Goal: Find specific page/section: Find specific page/section

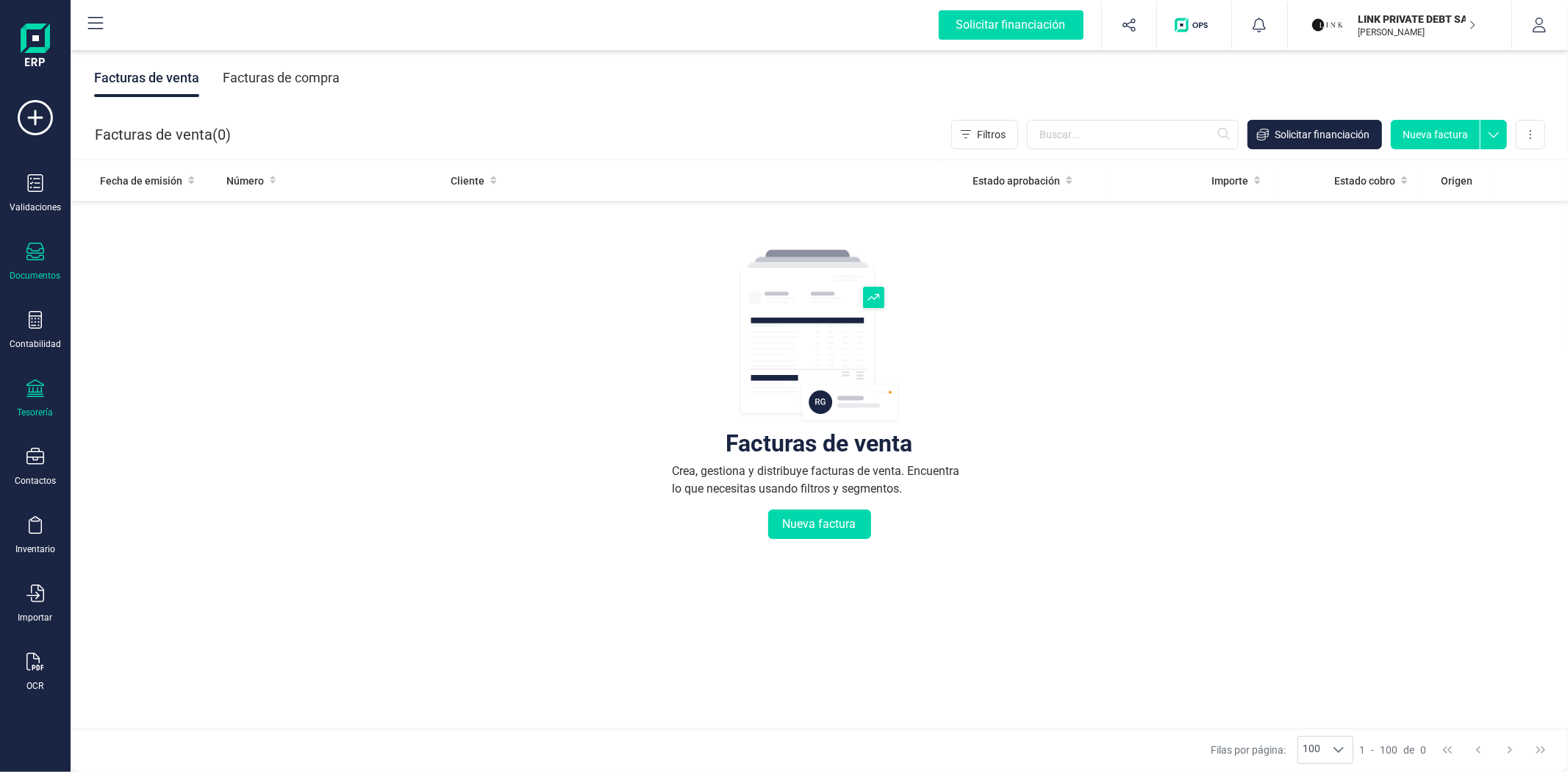
click at [34, 408] on div "Tesorería" at bounding box center [35, 413] width 36 height 12
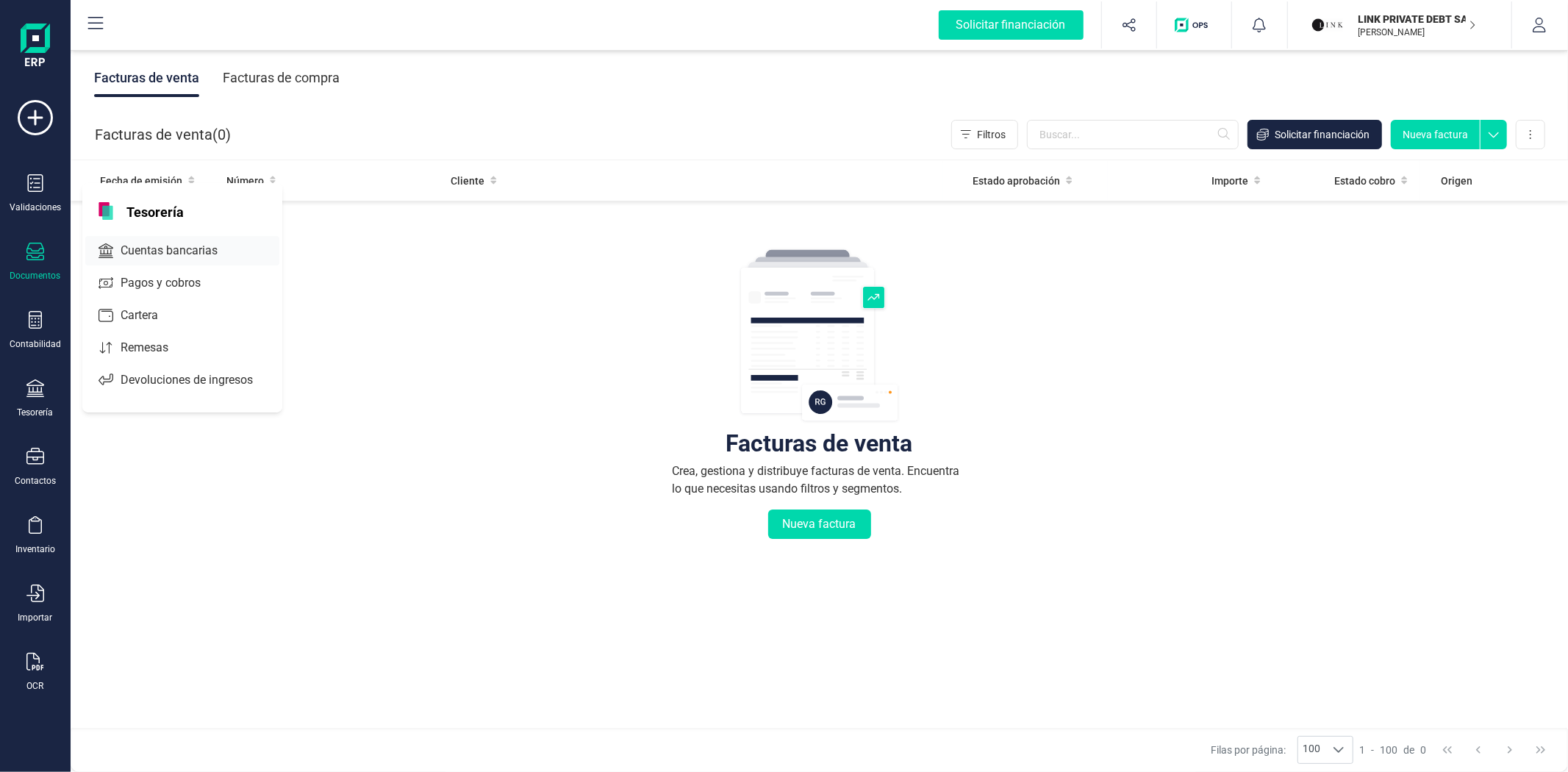
click at [135, 252] on span "Cuentas bancarias" at bounding box center [179, 250] width 130 height 17
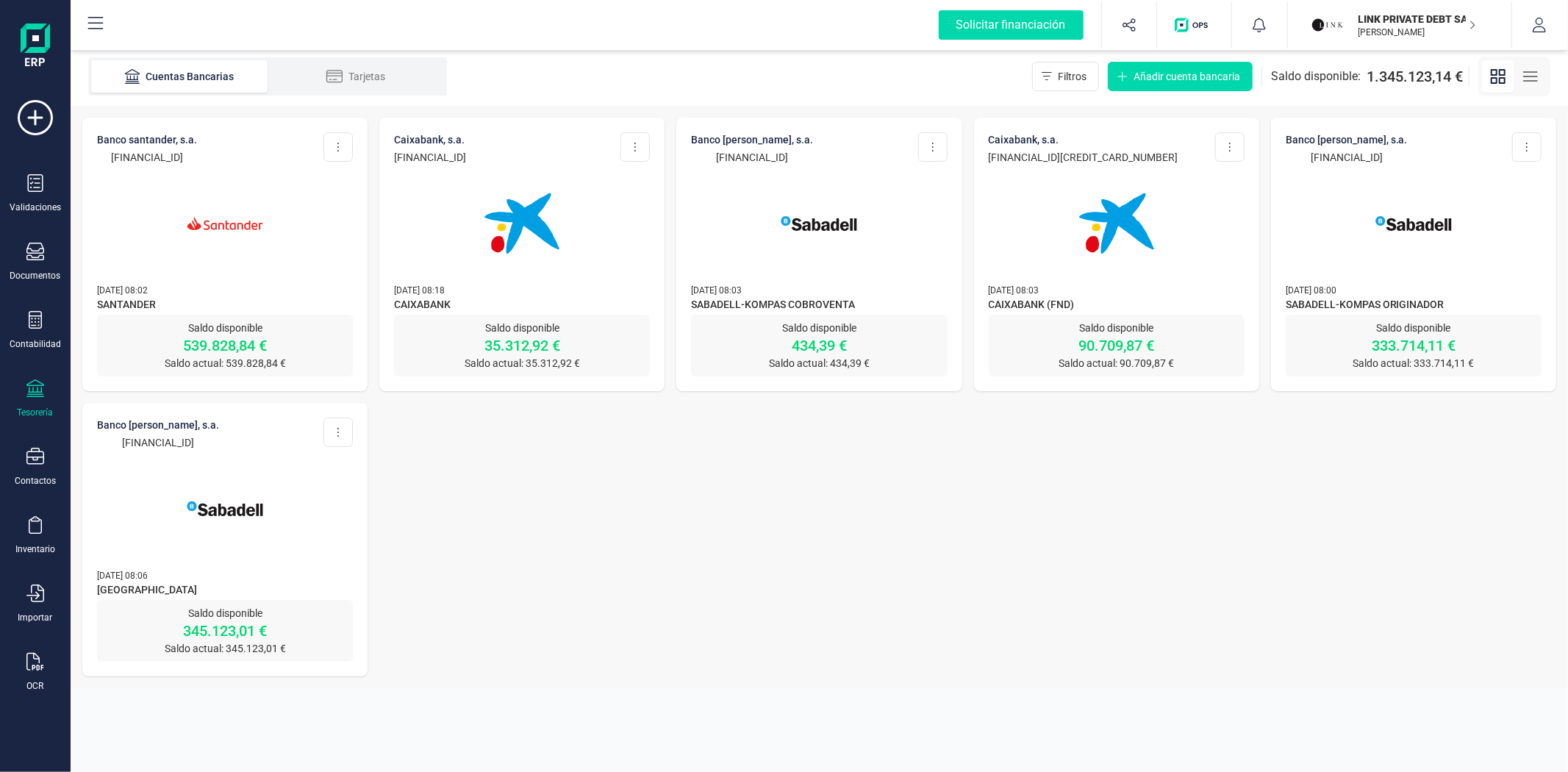
click at [255, 245] on img at bounding box center [225, 223] width 123 height 123
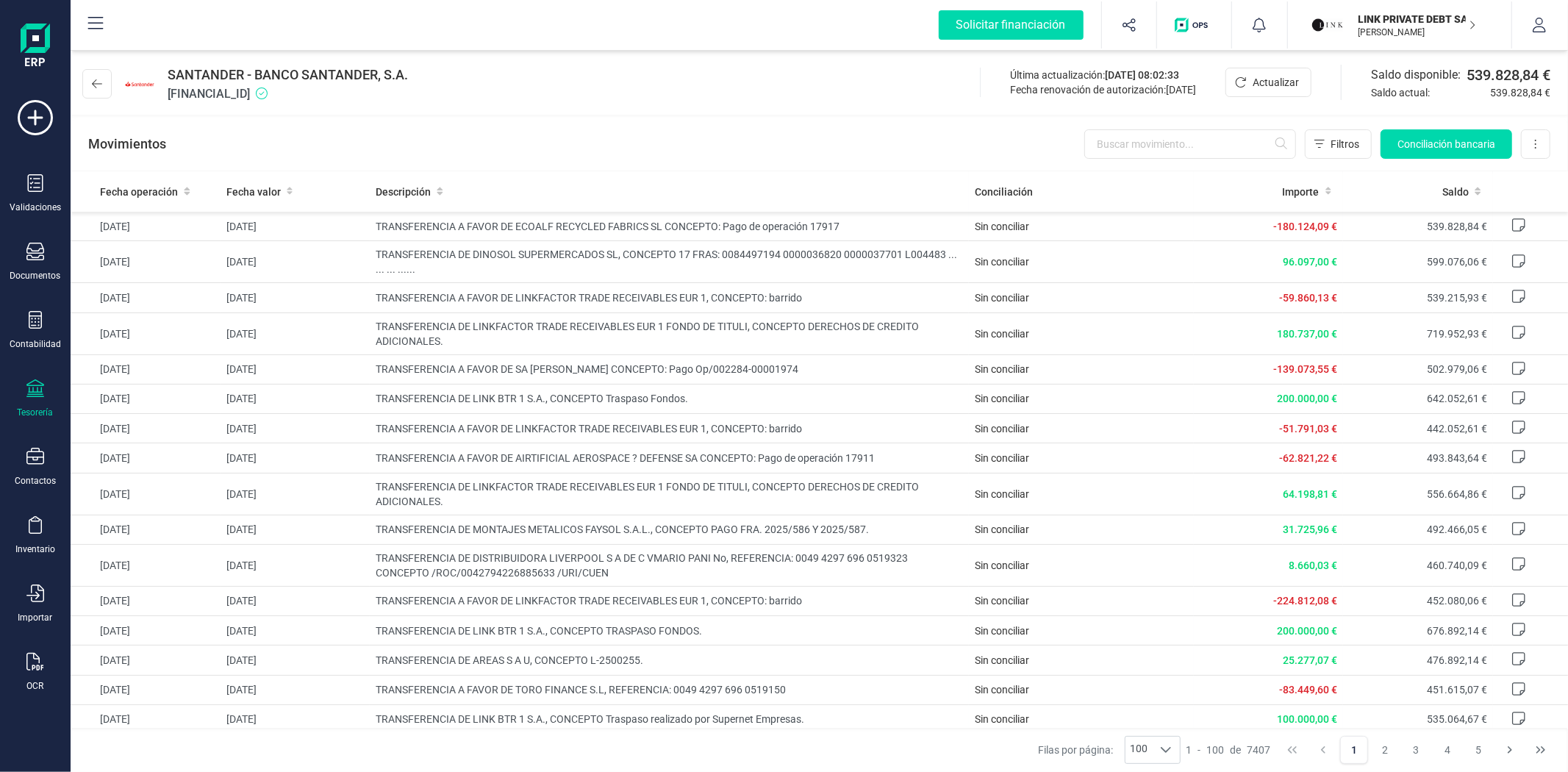
click at [572, 155] on div "Movimientos Filtros Conciliación bancaria Descargar Excel Eliminar cuenta" at bounding box center [819, 144] width 1497 height 53
click at [1424, 28] on div "LINK PRIVATE DEBT SA [PERSON_NAME]" at bounding box center [1409, 25] width 113 height 32
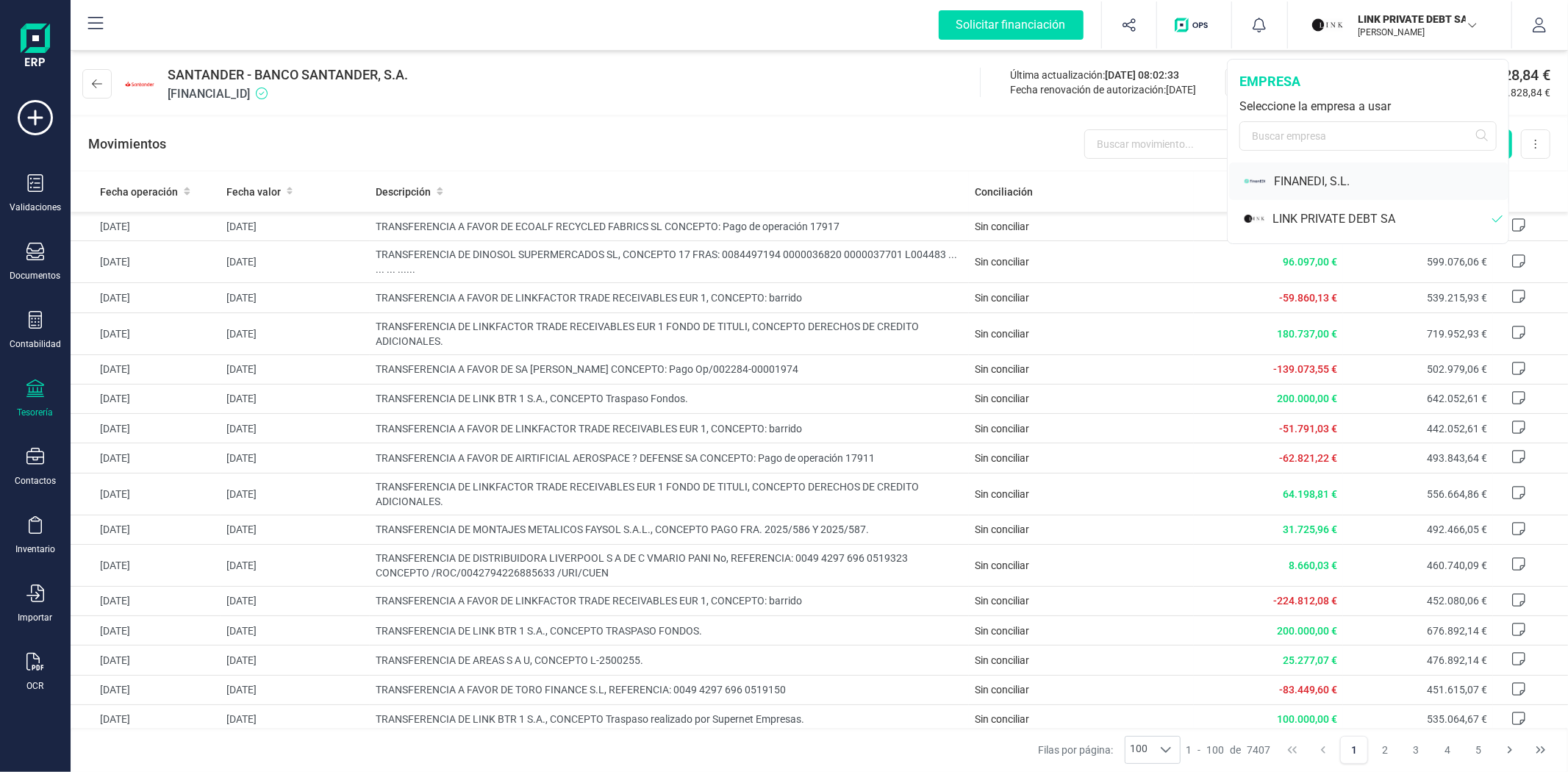
click at [1313, 182] on div "FINANEDI, S.L." at bounding box center [1391, 181] width 234 height 17
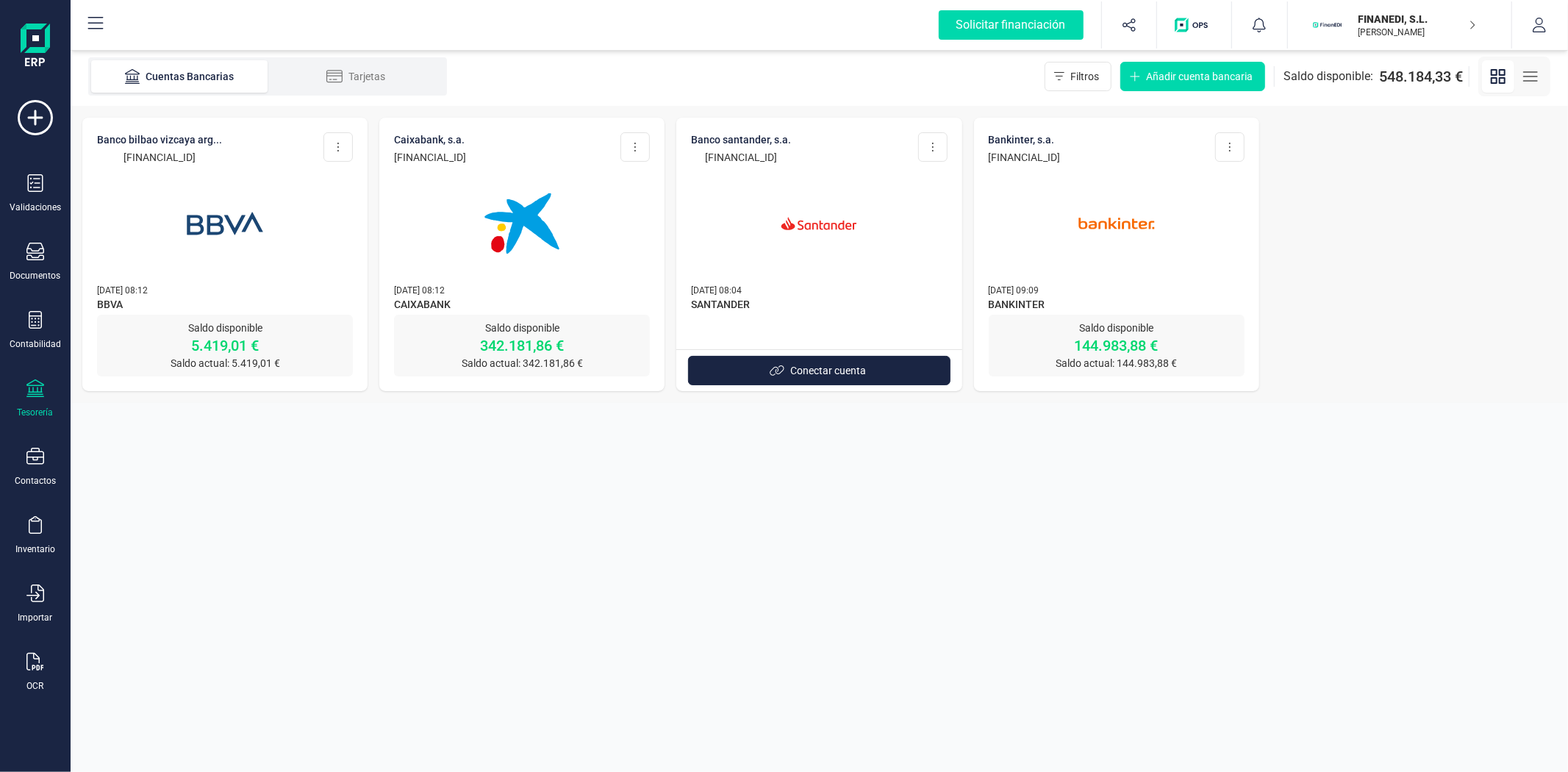
click at [862, 272] on img at bounding box center [818, 223] width 123 height 123
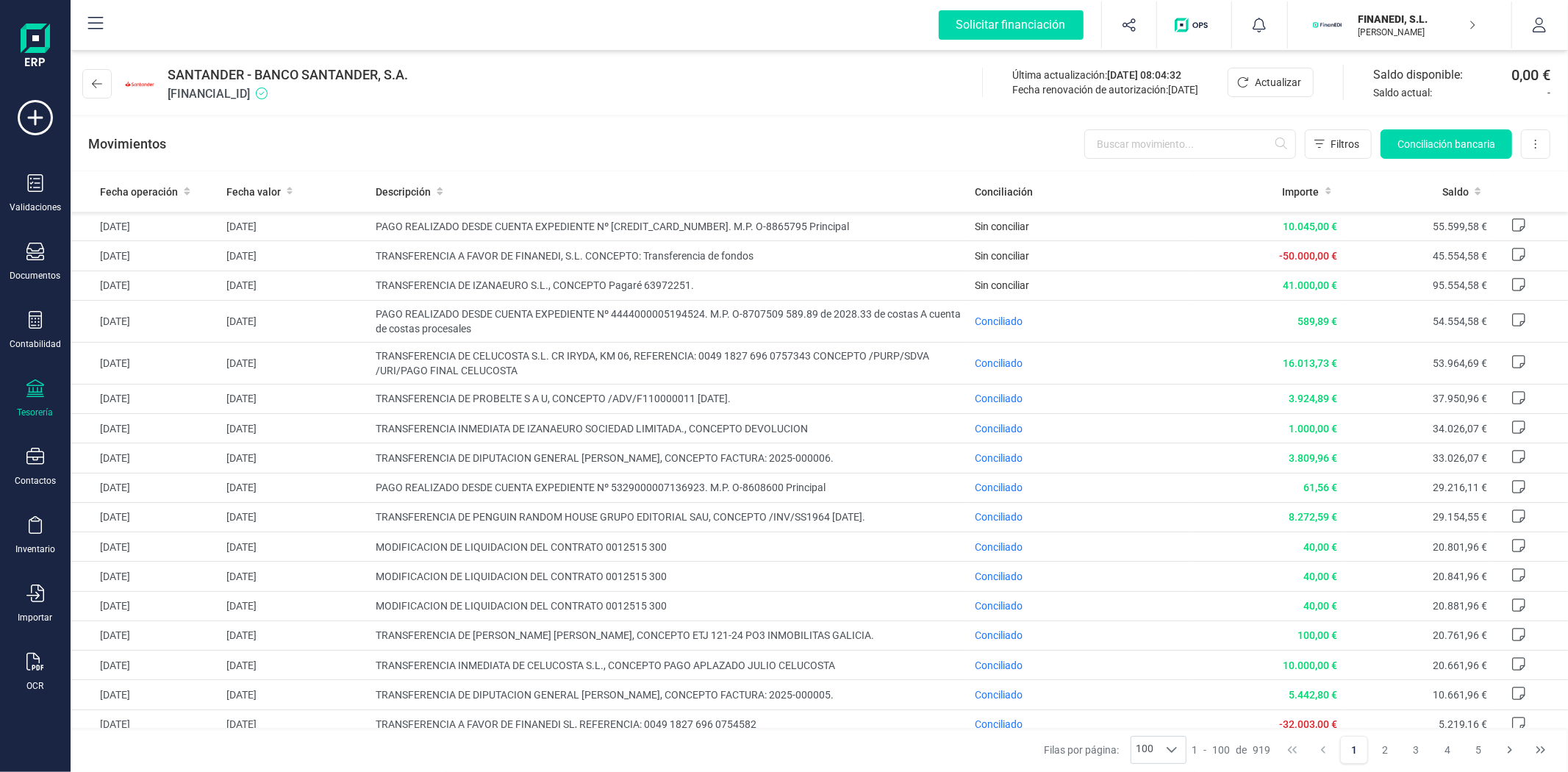
click at [654, 119] on div "Movimientos Filtros Conciliación bancaria Descargar Excel Eliminar cuenta" at bounding box center [819, 144] width 1497 height 53
click at [105, 83] on button at bounding box center [97, 84] width 29 height 29
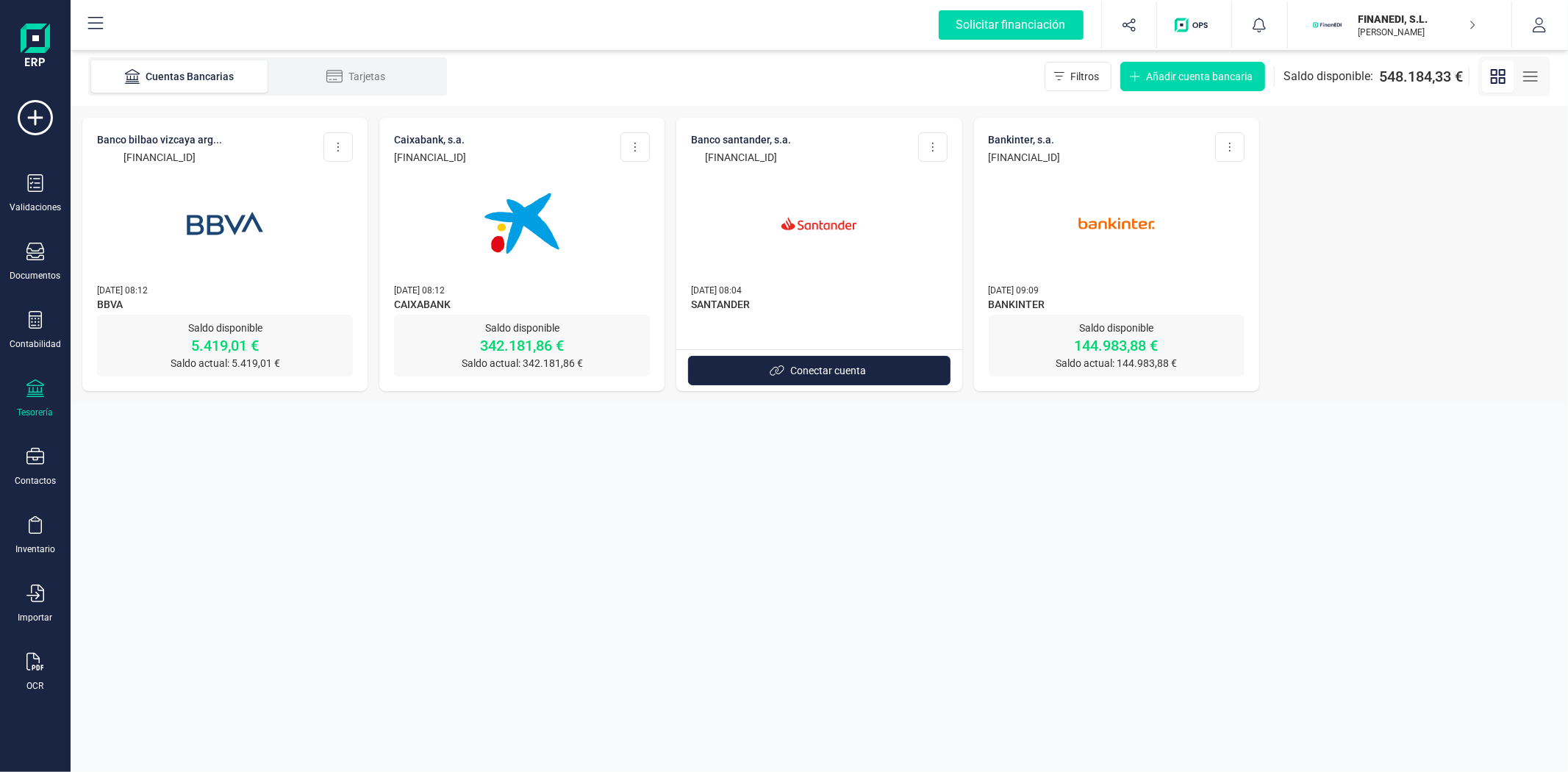
click at [1085, 694] on section "Cuentas Bancarias Tarjetas Filtros Añadir cuenta bancaria Saldo disponible: 548…" at bounding box center [819, 409] width 1497 height 725
click at [611, 583] on section "Cuentas Bancarias Tarjetas Filtros Añadir cuenta bancaria Saldo disponible: 548…" at bounding box center [819, 409] width 1497 height 725
click at [563, 272] on img at bounding box center [522, 223] width 123 height 123
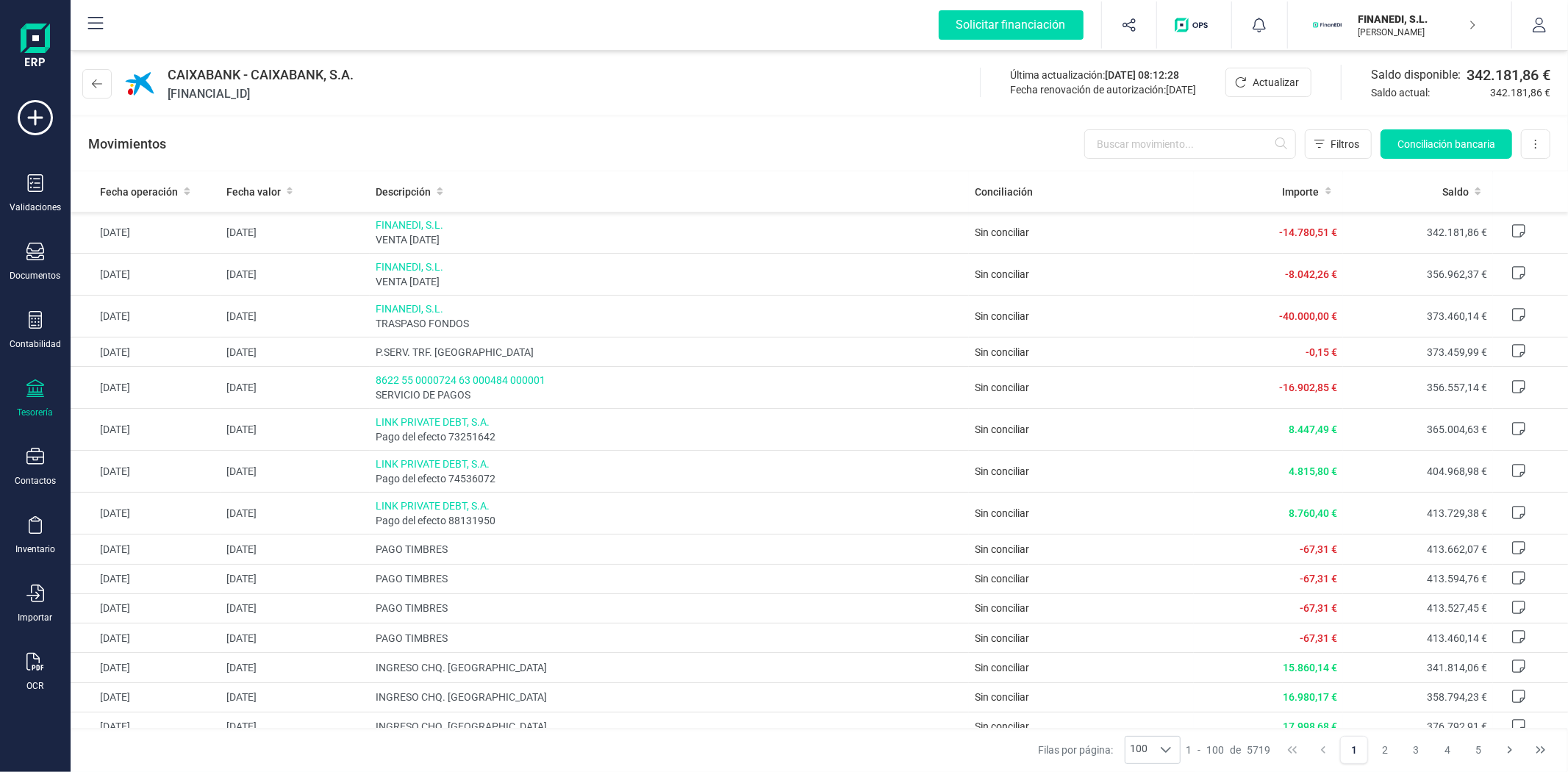
click at [580, 140] on div "Movimientos Filtros Conciliación bancaria Descargar Excel Eliminar cuenta" at bounding box center [819, 144] width 1497 height 53
click at [671, 145] on div "Movimientos Filtros Conciliación bancaria Descargar Excel Eliminar cuenta" at bounding box center [819, 144] width 1497 height 53
click at [677, 151] on div "Movimientos Filtros Conciliación bancaria Descargar Excel Eliminar cuenta" at bounding box center [819, 144] width 1497 height 53
click at [479, 151] on div "Movimientos Filtros Conciliación bancaria Descargar Excel Eliminar cuenta" at bounding box center [819, 144] width 1497 height 53
click at [703, 157] on div "Movimientos Filtros Conciliación bancaria Descargar Excel Eliminar cuenta" at bounding box center [819, 144] width 1497 height 53
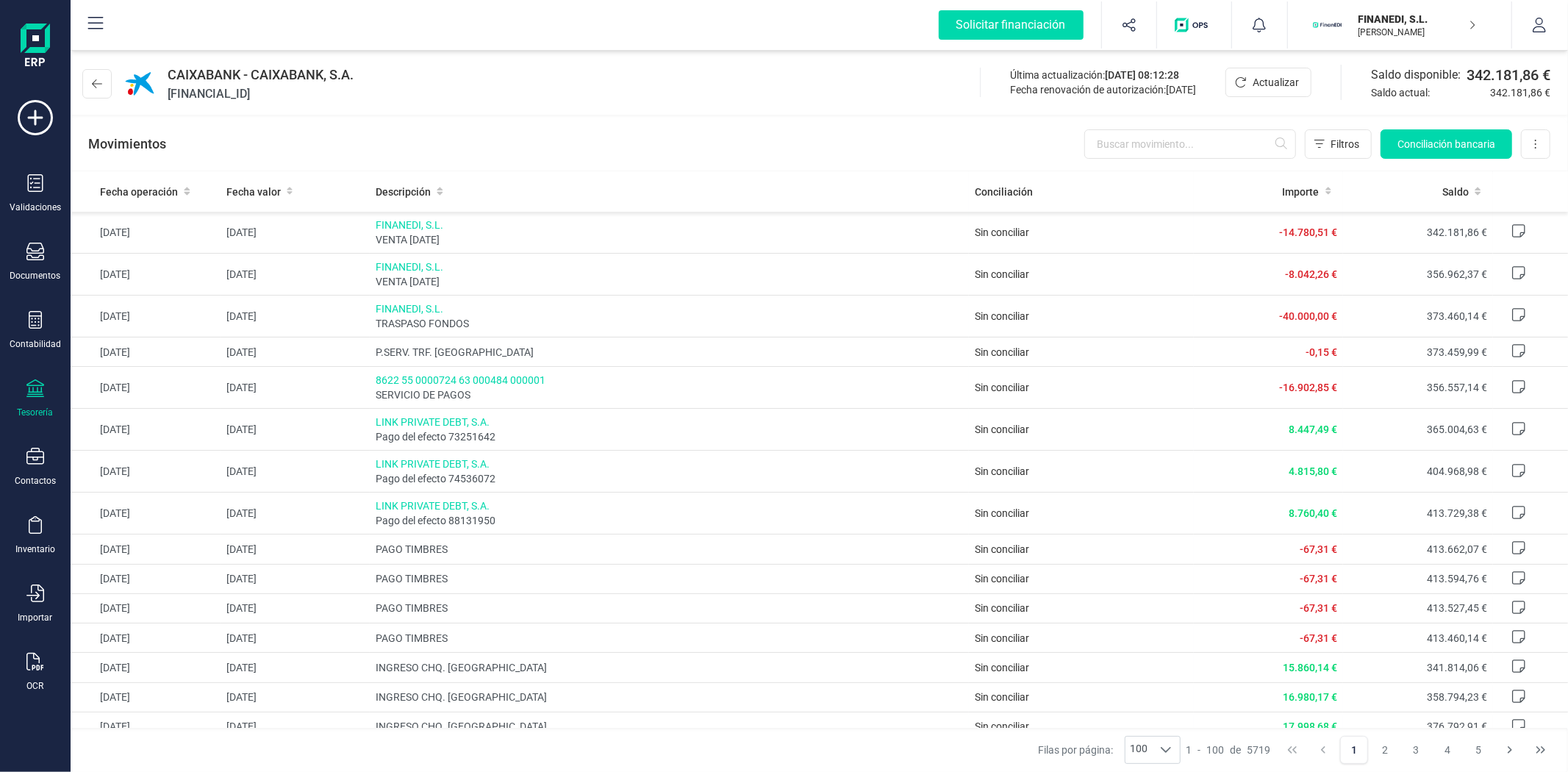
click at [681, 149] on div "Movimientos Filtros Conciliación bancaria Descargar Excel Eliminar cuenta" at bounding box center [819, 144] width 1497 height 53
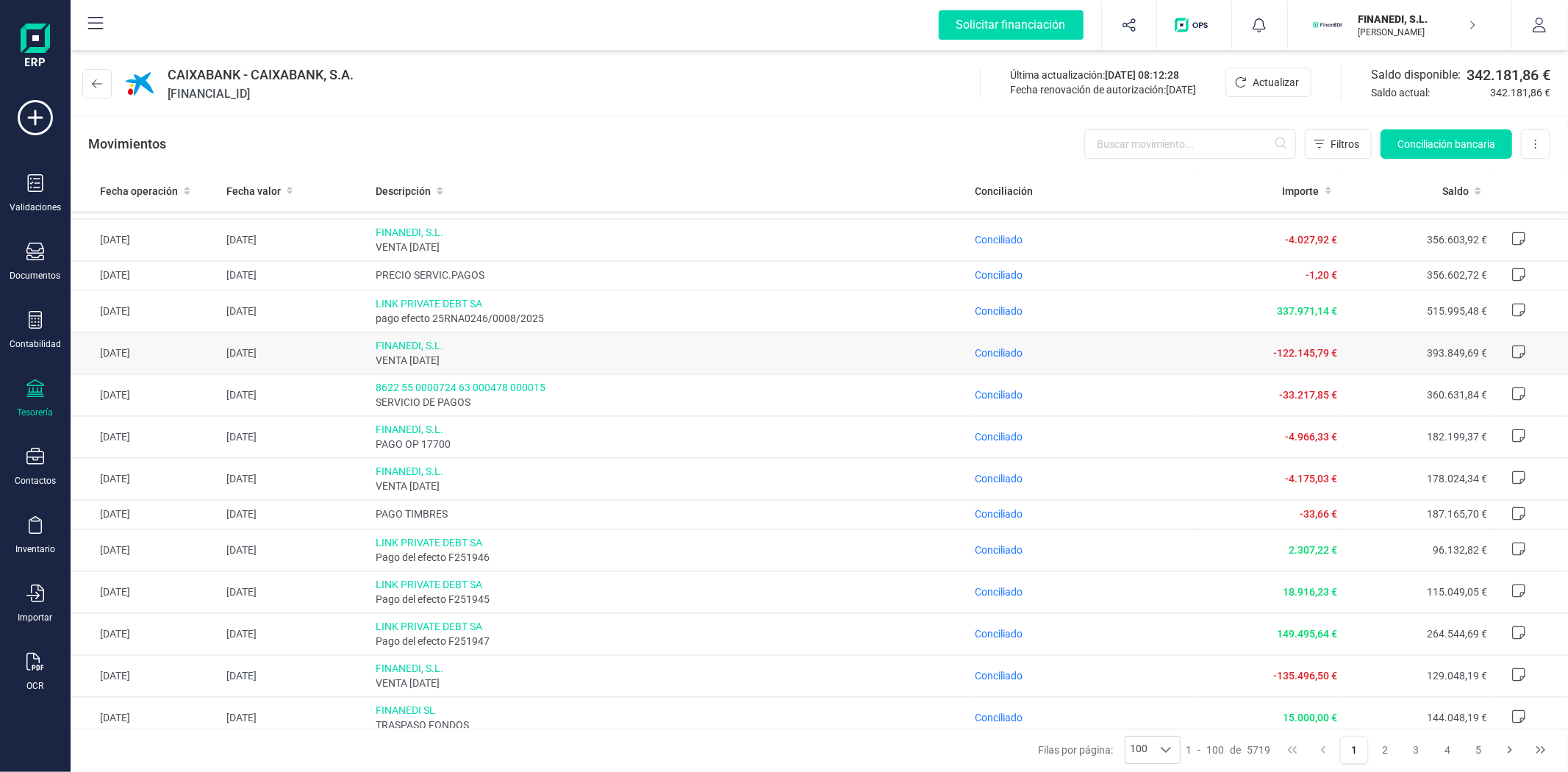
scroll to position [2696, 0]
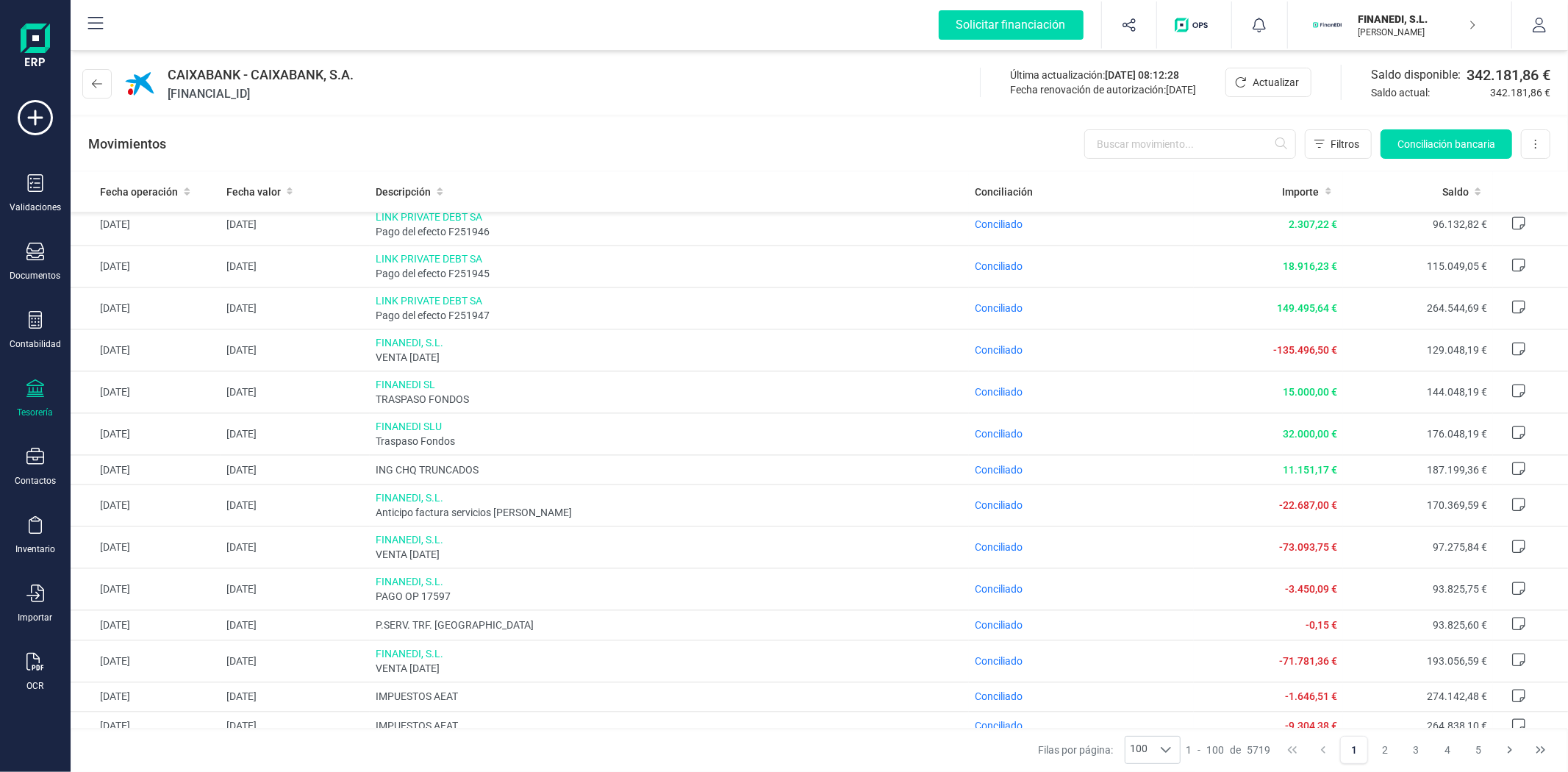
click at [590, 148] on div "Movimientos Filtros Conciliación bancaria Descargar Excel Eliminar cuenta" at bounding box center [819, 144] width 1497 height 53
click at [1370, 24] on p "FINANEDI, S.L." at bounding box center [1417, 19] width 118 height 15
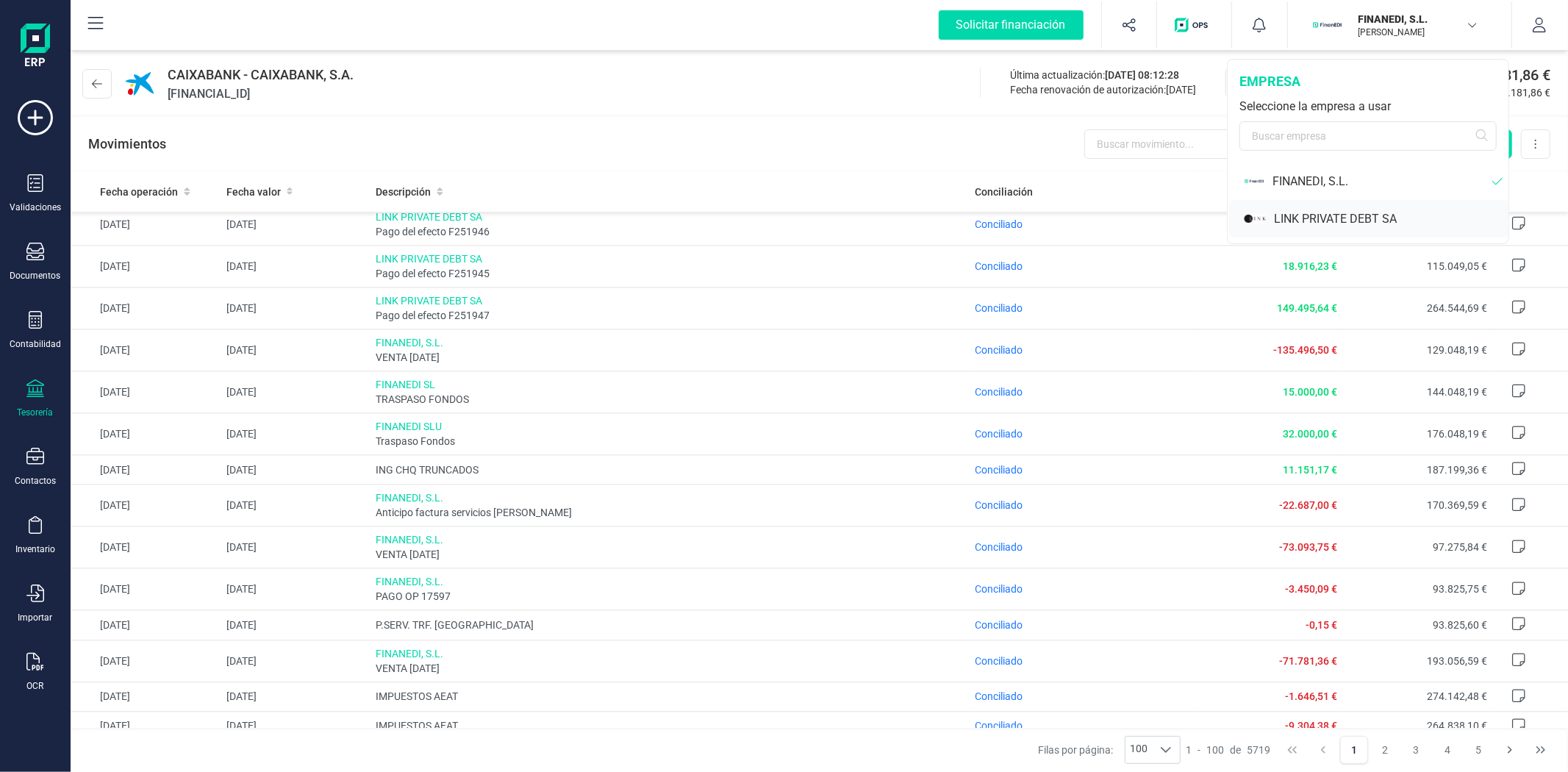
click at [1285, 215] on div "LINK PRIVATE DEBT SA" at bounding box center [1391, 219] width 234 height 17
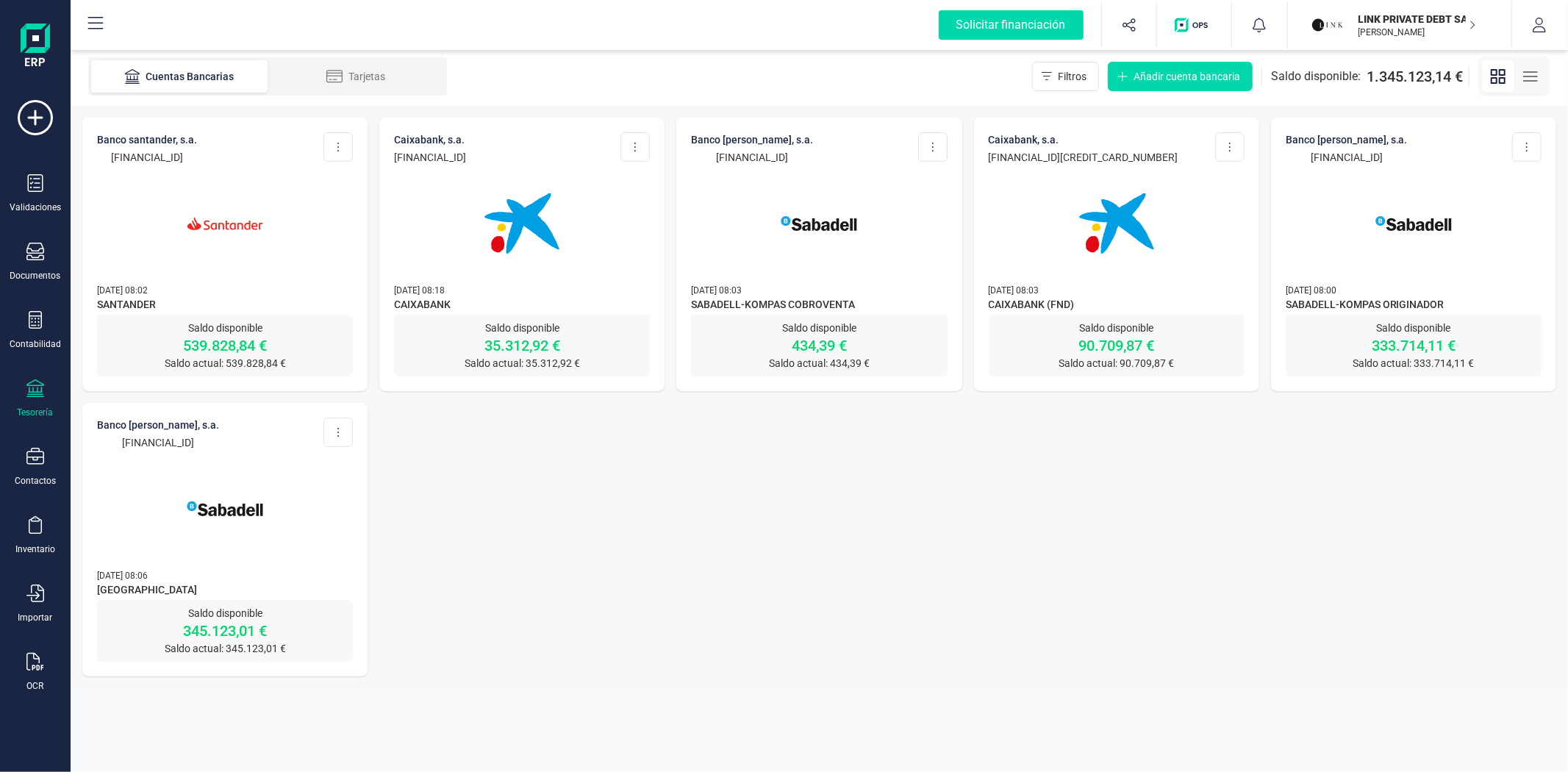
click at [253, 267] on img at bounding box center [225, 223] width 123 height 123
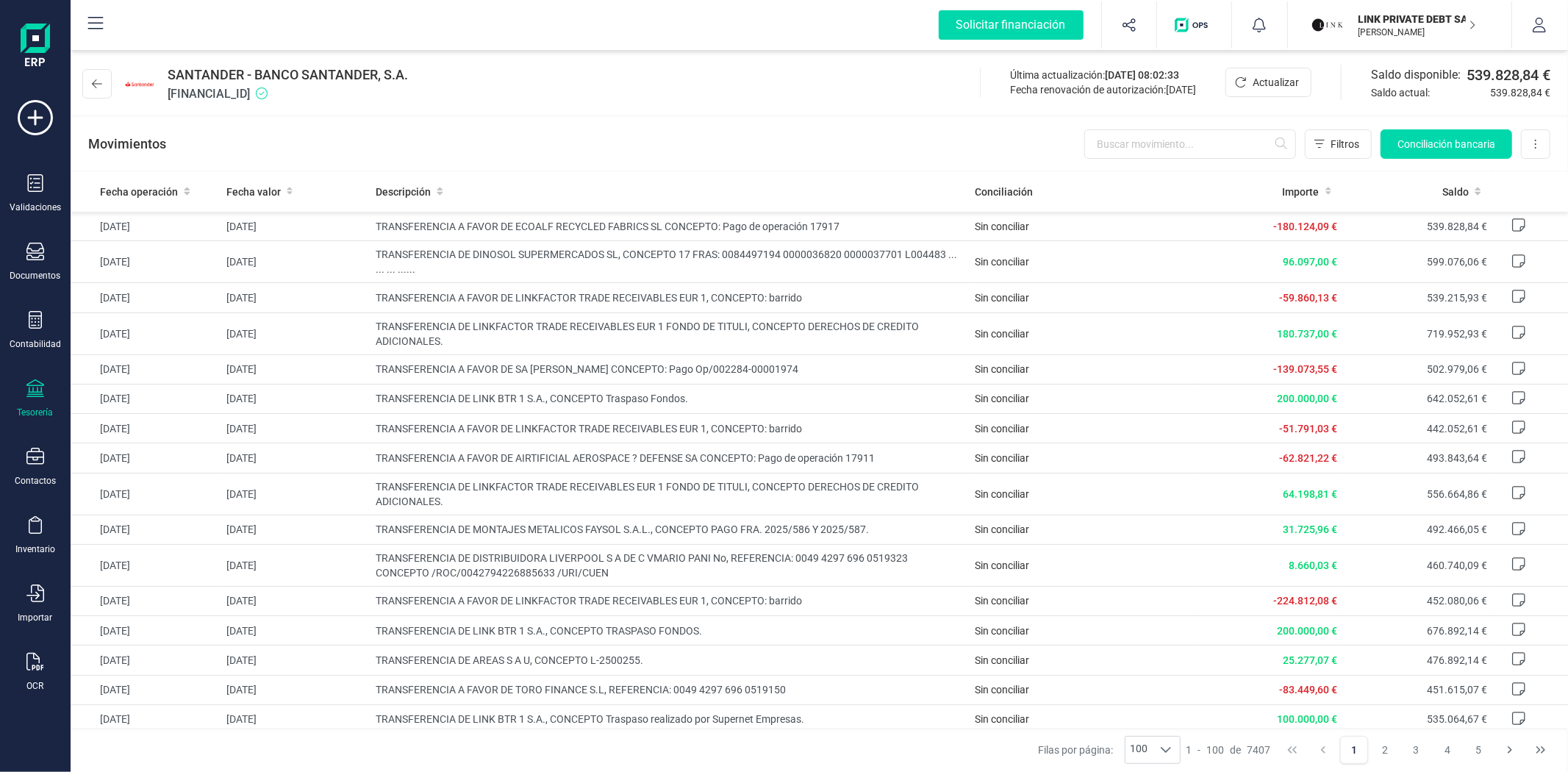
click at [1447, 32] on p "[PERSON_NAME]" at bounding box center [1417, 32] width 118 height 12
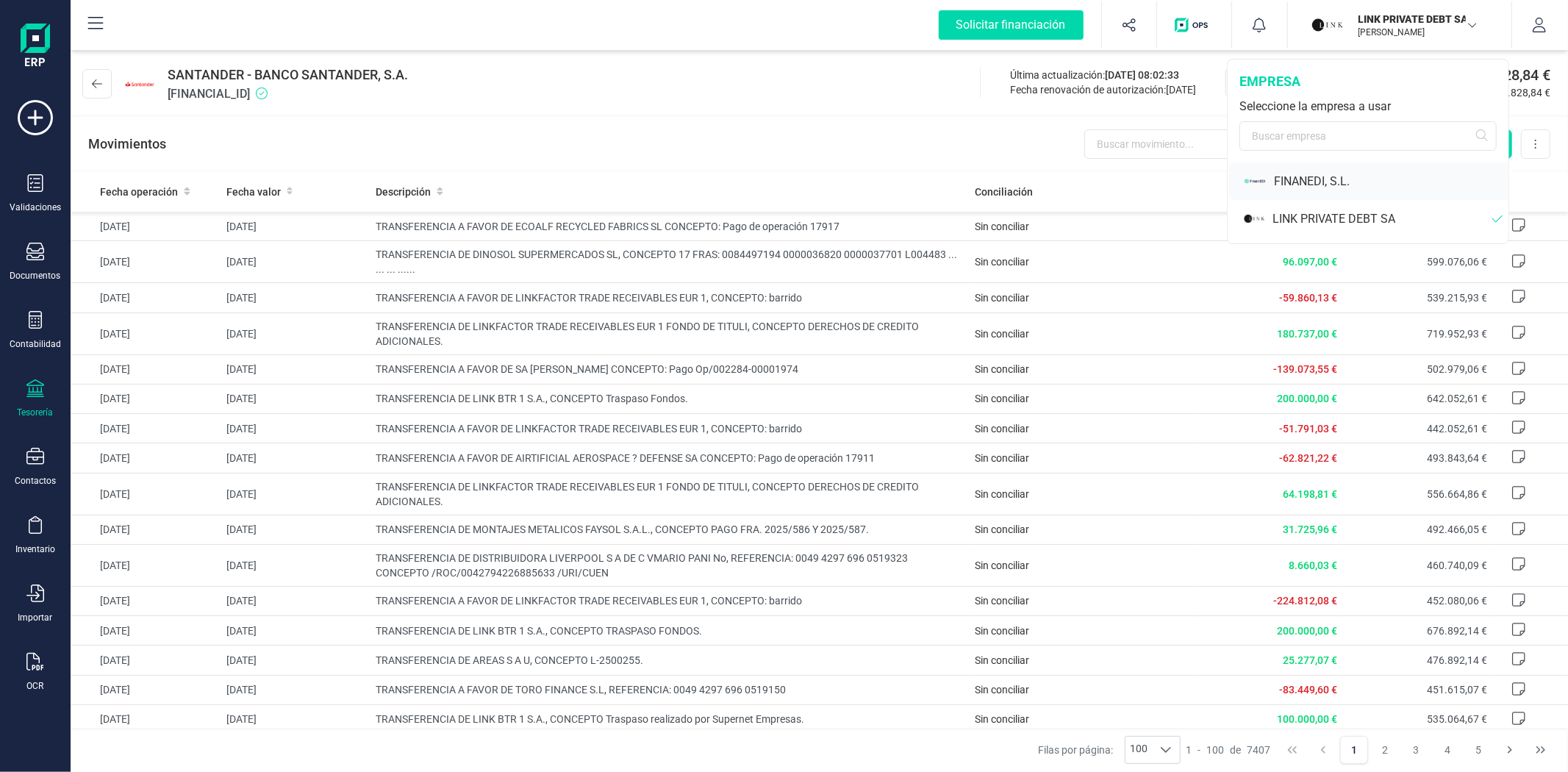
click at [1337, 179] on div "FINANEDI, S.L." at bounding box center [1391, 181] width 234 height 17
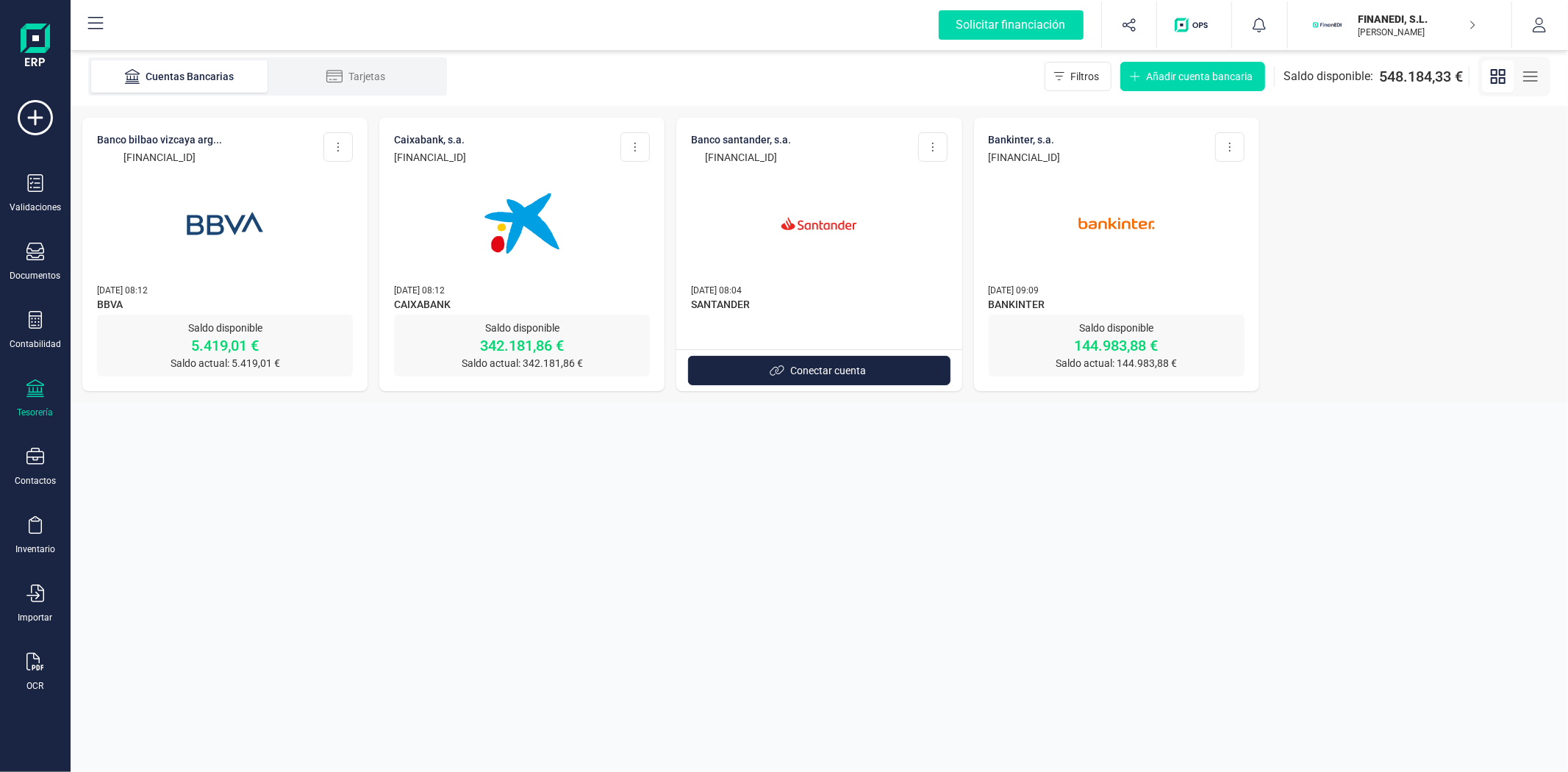
click at [906, 517] on section "Cuentas Bancarias Tarjetas Filtros Añadir cuenta bancaria Saldo disponible: 548…" at bounding box center [819, 409] width 1497 height 725
click at [1056, 585] on section "Cuentas Bancarias Tarjetas Filtros Añadir cuenta bancaria Saldo disponible: 548…" at bounding box center [819, 409] width 1497 height 725
